Goal: Navigation & Orientation: Find specific page/section

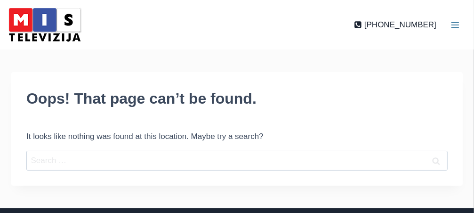
click at [47, 25] on img at bounding box center [45, 25] width 80 height 40
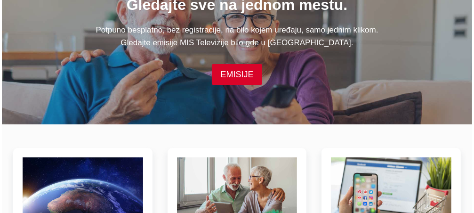
scroll to position [128, 0]
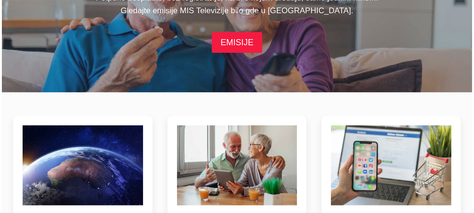
click at [241, 39] on link "EMISIJE" at bounding box center [237, 42] width 50 height 20
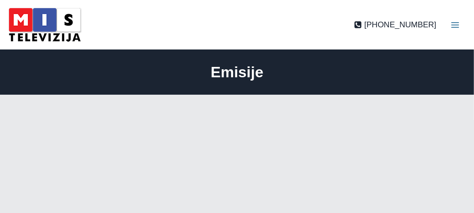
click at [232, 66] on h1 "Emisije" at bounding box center [237, 72] width 452 height 23
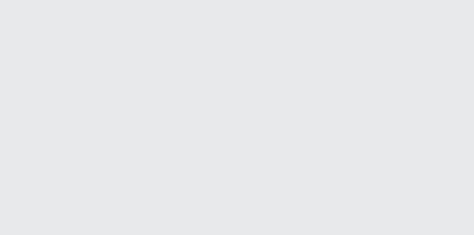
scroll to position [751, 0]
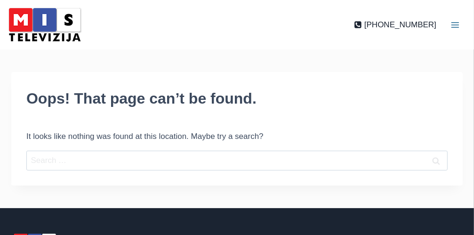
click at [60, 29] on img at bounding box center [45, 25] width 80 height 40
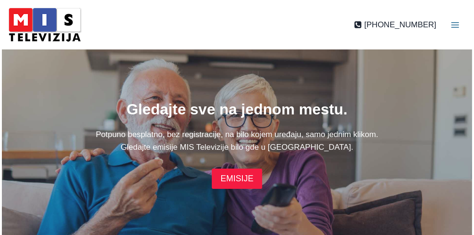
click at [237, 173] on link "EMISIJE" at bounding box center [237, 179] width 50 height 20
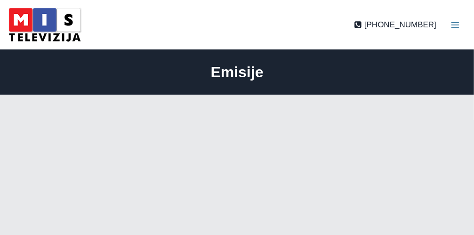
click at [233, 75] on h1 "Emisije" at bounding box center [237, 72] width 452 height 23
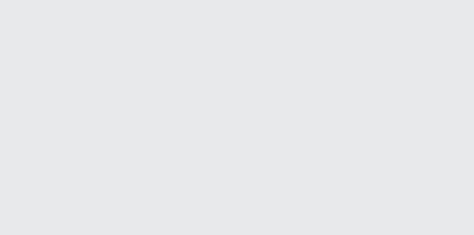
scroll to position [317, 0]
